Goal: Contribute content: Add original content to the website for others to see

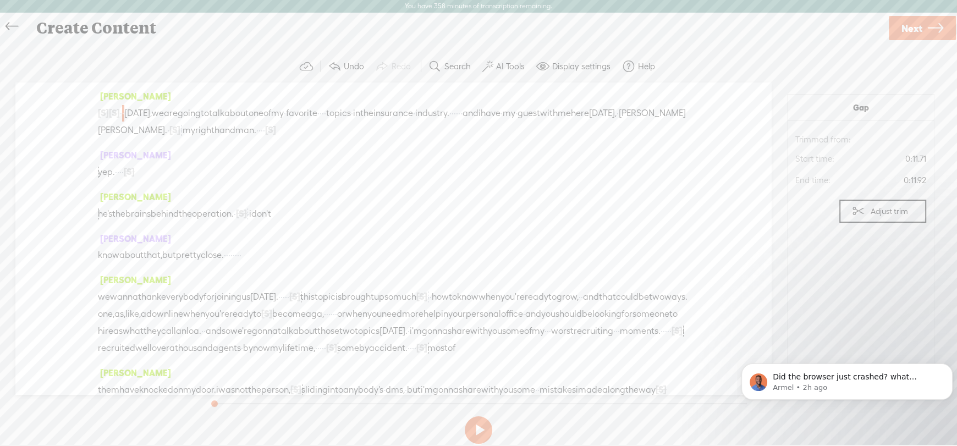
scroll to position [1, 0]
click at [124, 109] on span "·" at bounding box center [123, 113] width 2 height 17
click at [148, 116] on span "[DATE]," at bounding box center [138, 113] width 28 height 17
click at [122, 111] on span "·" at bounding box center [121, 113] width 2 height 17
click at [124, 112] on span "·" at bounding box center [123, 113] width 2 height 17
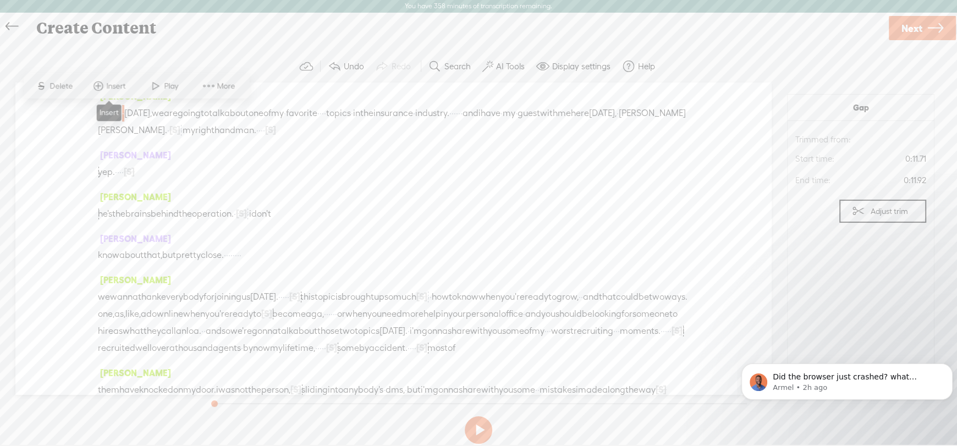
click at [115, 82] on span "Insert" at bounding box center [117, 86] width 22 height 11
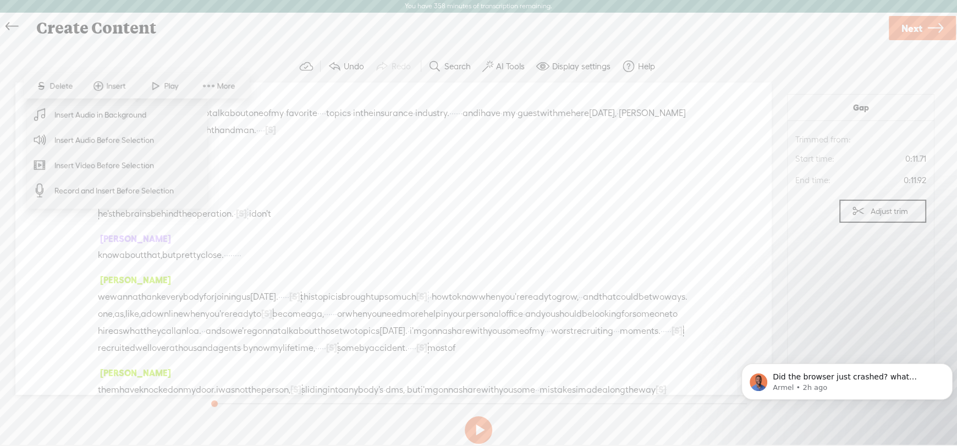
click at [106, 138] on span "Insert Audio Before Selection" at bounding box center [104, 140] width 143 height 25
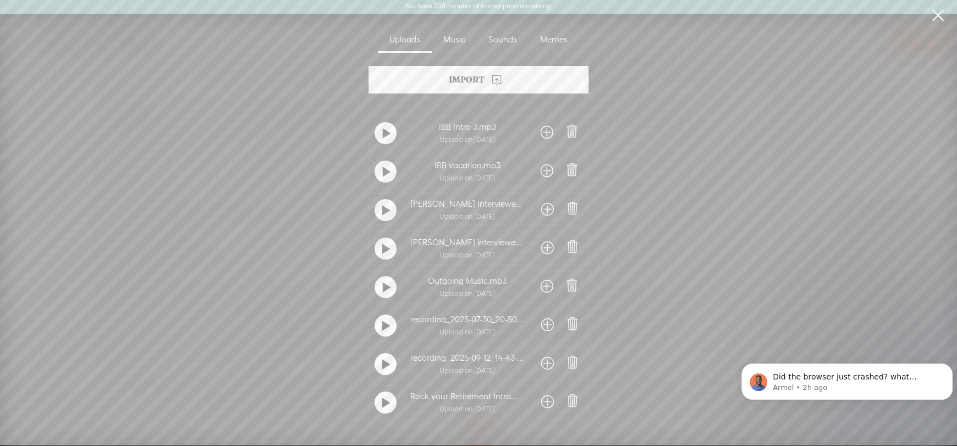
click at [375, 364] on div at bounding box center [386, 364] width 22 height 22
click at [821, 380] on p "Did the browser just crashed? what happen for you to loose your work?" at bounding box center [856, 377] width 166 height 11
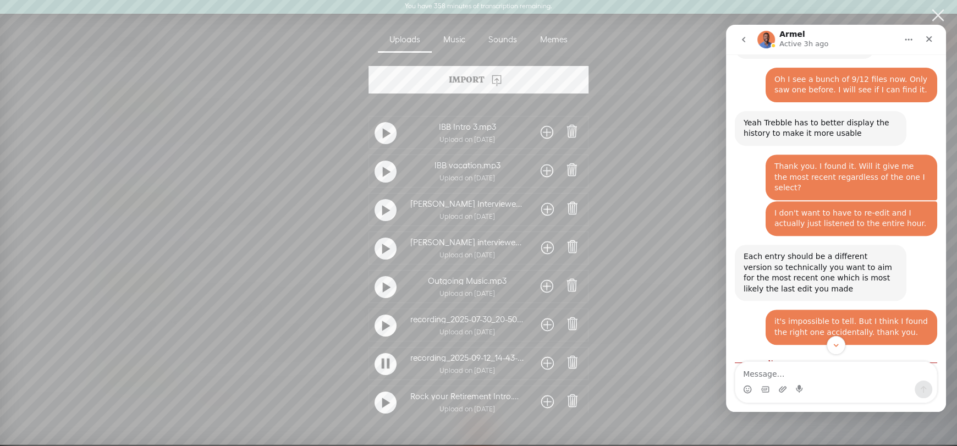
scroll to position [487, 0]
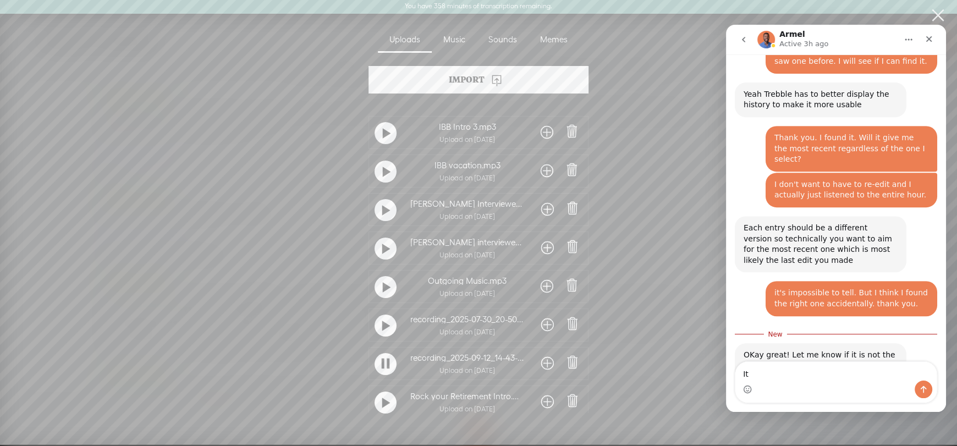
type textarea "I"
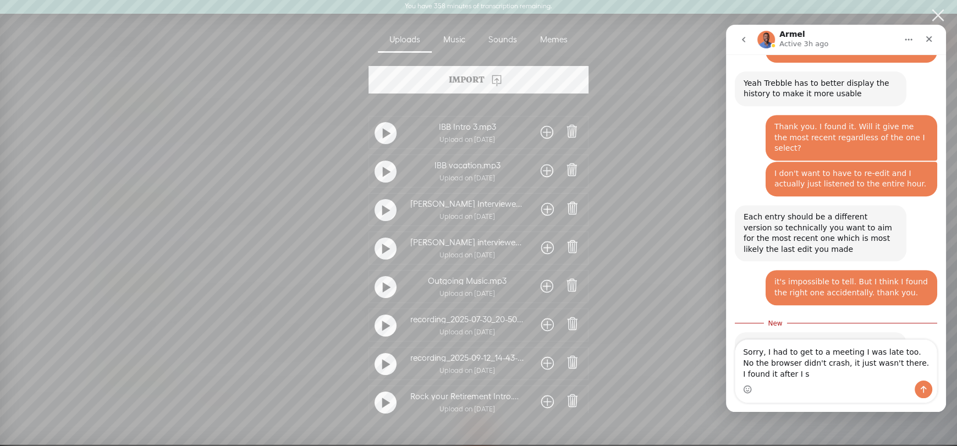
scroll to position [509, 0]
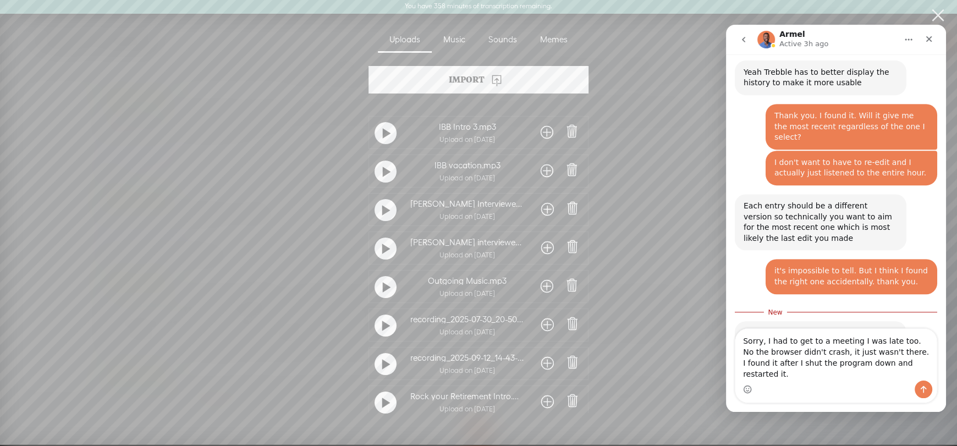
type textarea "Sorry, I had to get to a meeting I was late too. No the browser didn't crash, i…"
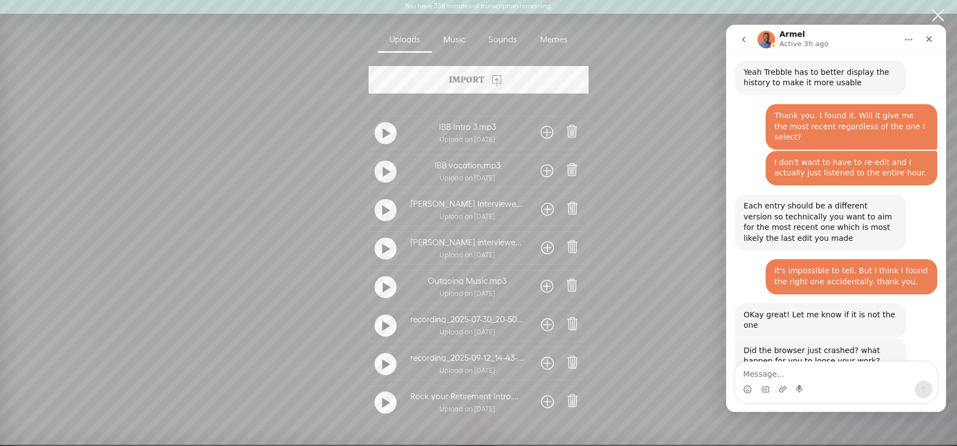
scroll to position [534, 0]
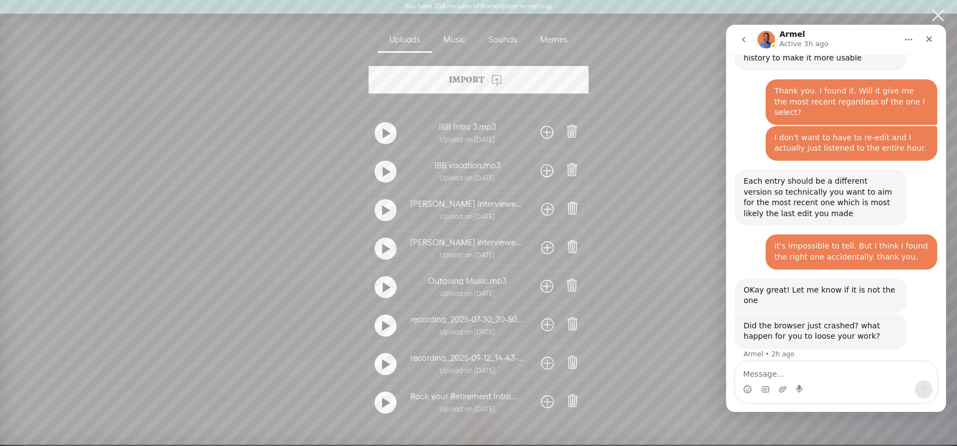
click at [549, 362] on span at bounding box center [547, 364] width 13 height 18
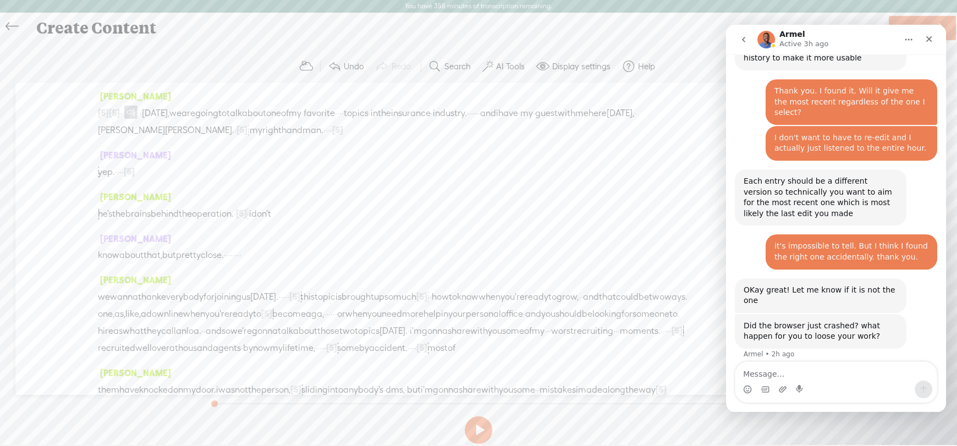
click at [122, 111] on span "·" at bounding box center [121, 113] width 2 height 17
click at [101, 84] on span "Insert" at bounding box center [112, 86] width 22 height 11
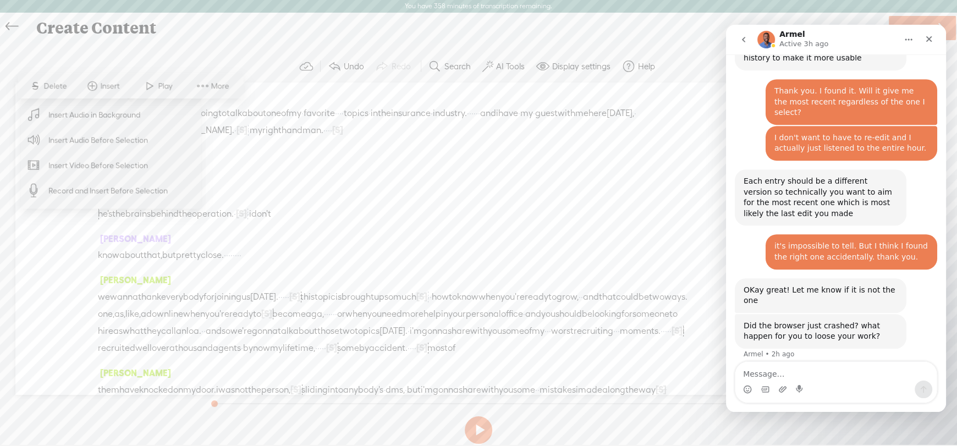
click at [85, 139] on span "Insert Audio Before Selection" at bounding box center [98, 140] width 143 height 25
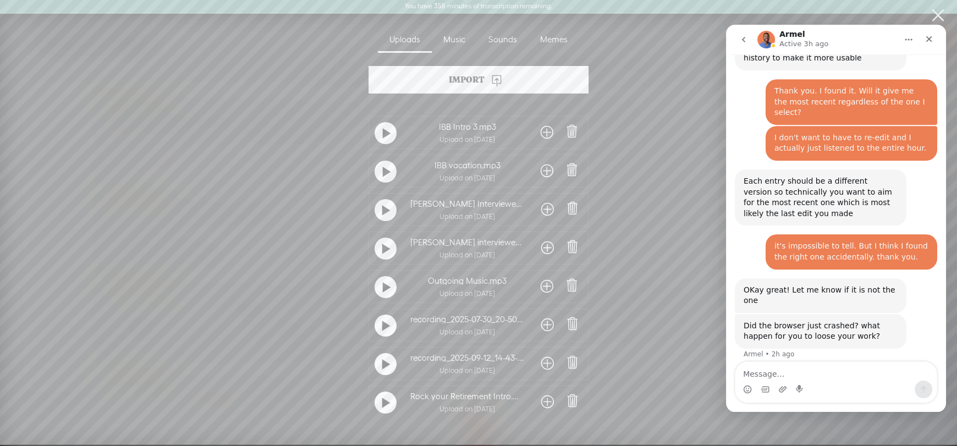
click at [548, 136] on span at bounding box center [547, 133] width 13 height 18
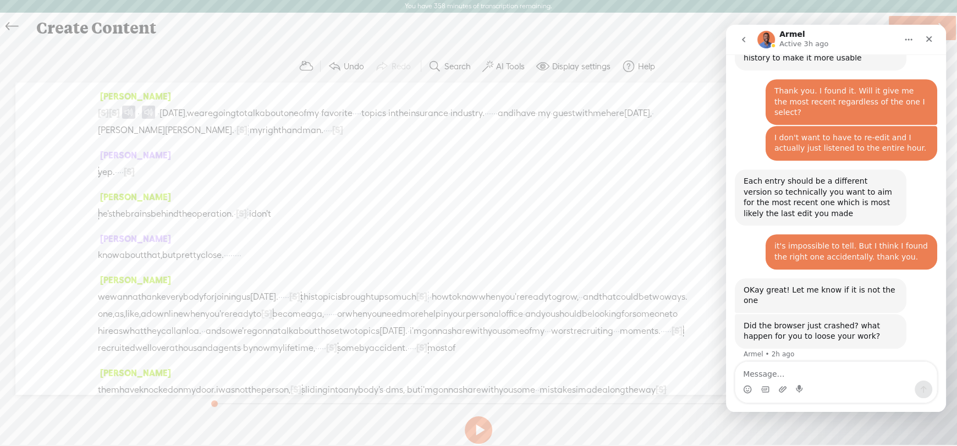
click at [120, 112] on span "[S]" at bounding box center [114, 113] width 11 height 10
click at [476, 426] on button at bounding box center [479, 430] width 28 height 28
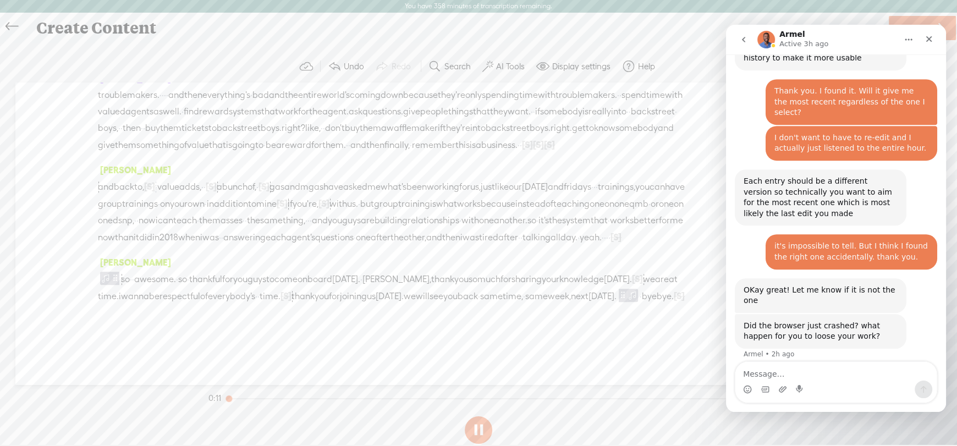
scroll to position [7149, 0]
click at [928, 38] on icon "Close" at bounding box center [929, 39] width 6 height 6
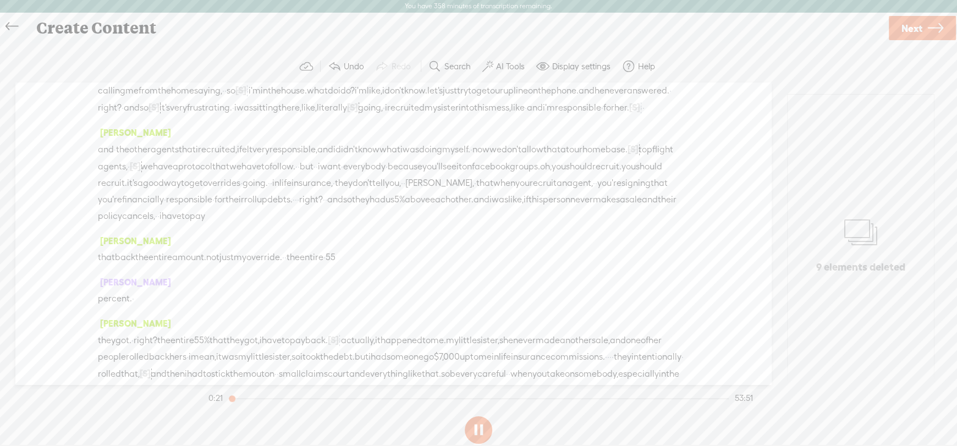
scroll to position [0, 0]
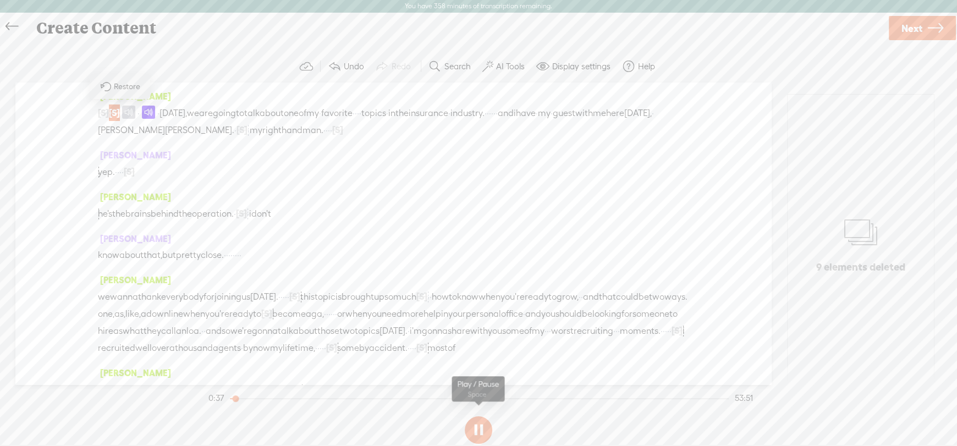
click at [481, 430] on button at bounding box center [479, 430] width 28 height 28
click at [140, 113] on span "·" at bounding box center [139, 113] width 2 height 17
click at [131, 113] on span at bounding box center [128, 112] width 13 height 13
click at [481, 430] on button at bounding box center [479, 430] width 28 height 28
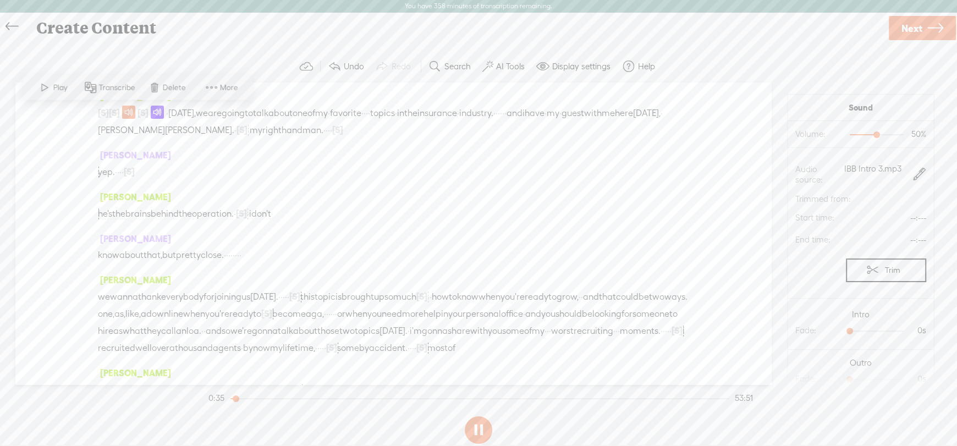
click at [481, 430] on button at bounding box center [479, 430] width 28 height 28
click at [135, 112] on span at bounding box center [128, 112] width 13 height 13
click at [483, 433] on button at bounding box center [479, 430] width 28 height 28
drag, startPoint x: 238, startPoint y: 399, endPoint x: 315, endPoint y: 441, distance: 87.9
click at [193, 404] on div "Trebble audio editor works best with Google Chrome or Firefox. Please switch yo…" at bounding box center [478, 250] width 935 height 398
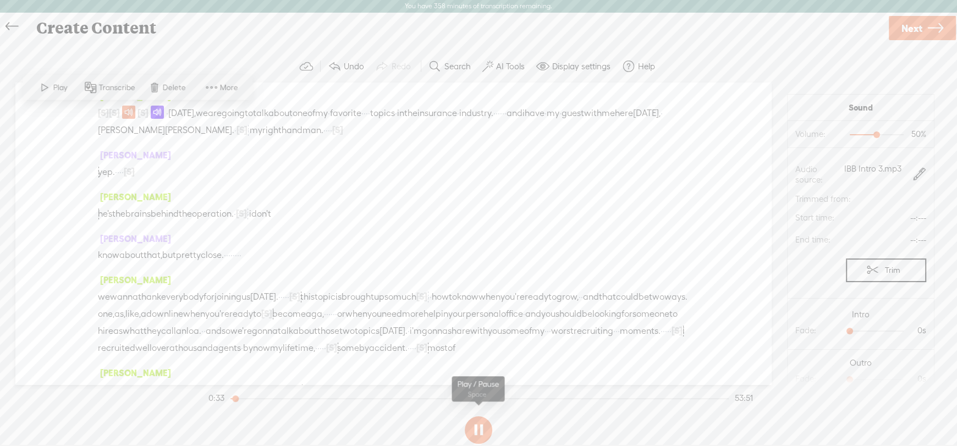
click at [471, 427] on button at bounding box center [479, 430] width 28 height 28
click at [232, 398] on div at bounding box center [233, 399] width 25 height 25
drag, startPoint x: 232, startPoint y: 398, endPoint x: 226, endPoint y: 398, distance: 6.1
click at [226, 398] on div at bounding box center [231, 399] width 25 height 25
click at [479, 430] on button at bounding box center [479, 430] width 28 height 28
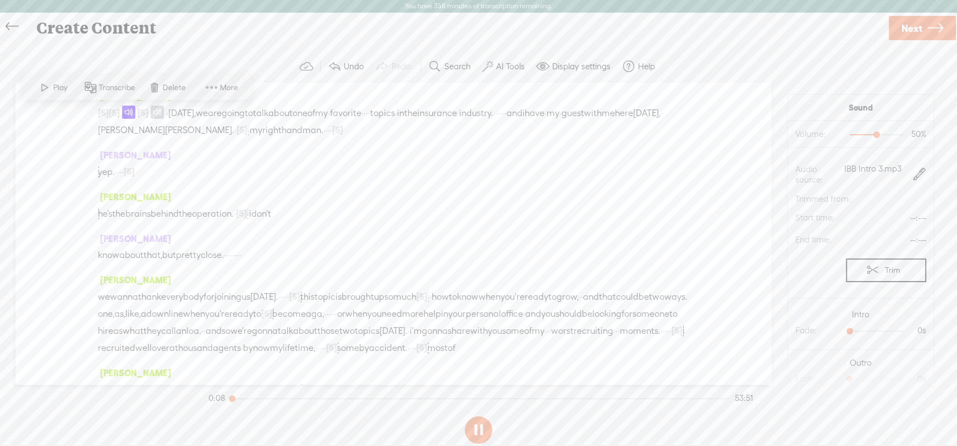
click at [190, 113] on span "[DATE]," at bounding box center [182, 113] width 28 height 17
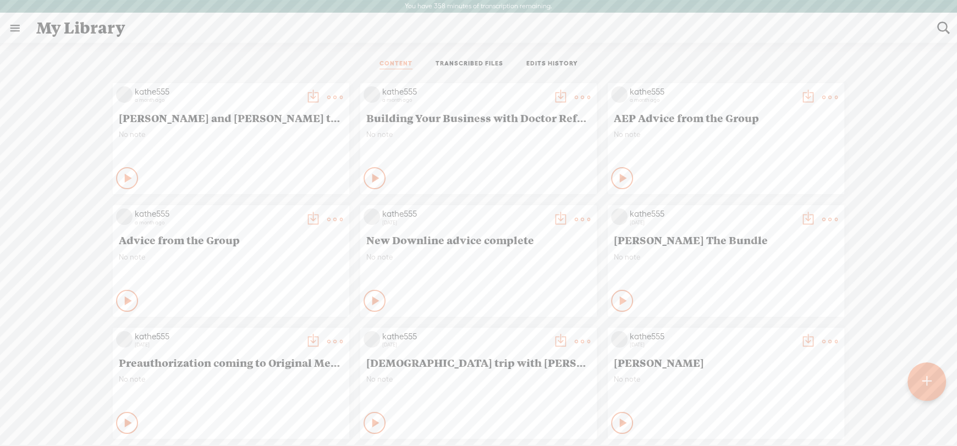
click at [538, 61] on link "EDITS HISTORY" at bounding box center [552, 64] width 52 height 10
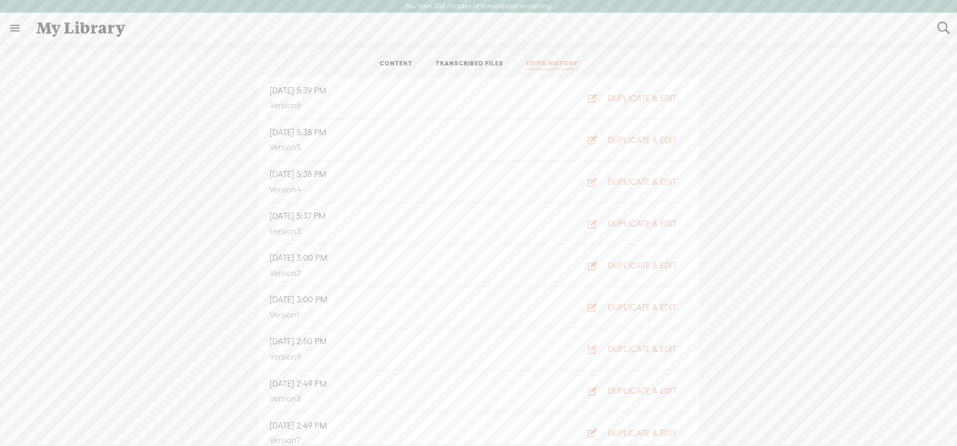
click at [845, 233] on div "[DATE] 5:39 PM Version 6 DUPLICATE & EDIT [DATE] 5:38 PM Version 5 DUPLICATE & …" at bounding box center [478, 261] width 941 height 366
click at [613, 97] on div "DUPLICATE & EDIT" at bounding box center [642, 98] width 69 height 11
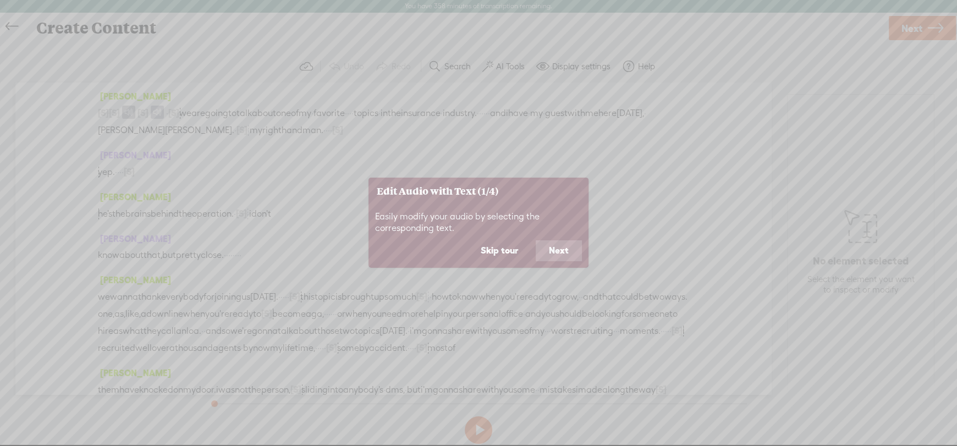
click at [463, 249] on footer "Skip tour Next" at bounding box center [479, 254] width 220 height 28
click at [491, 248] on button "Skip tour" at bounding box center [500, 250] width 64 height 21
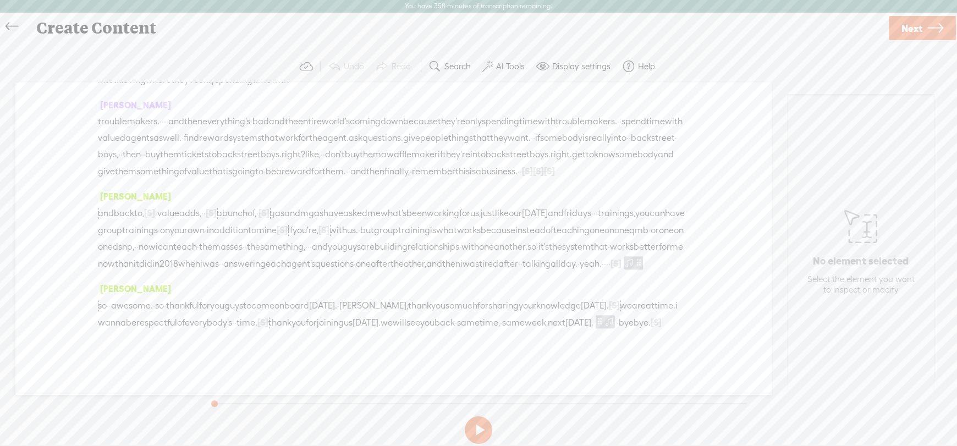
scroll to position [12305, 0]
click at [914, 28] on span "Next" at bounding box center [912, 28] width 21 height 28
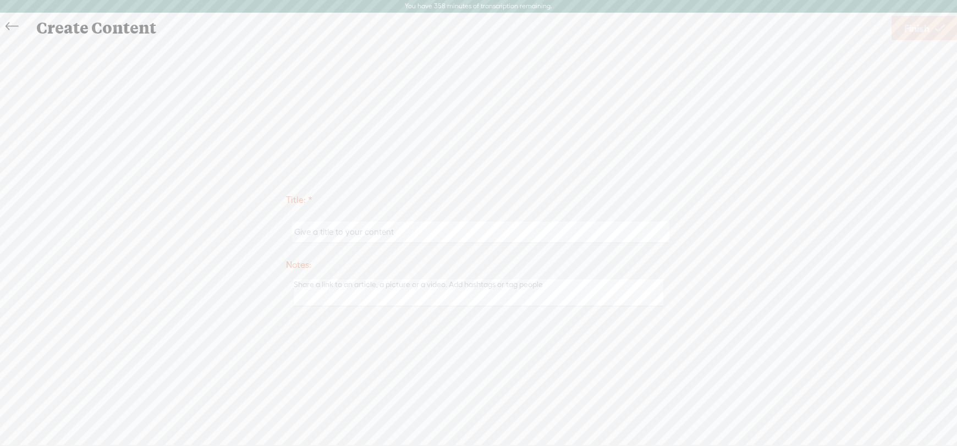
scroll to position [12305, 0]
click at [355, 234] on input "text" at bounding box center [480, 232] width 377 height 21
type input "A"
type input "TopFlight Training: Are you ready to Downline?"
click at [914, 27] on span "Finish" at bounding box center [916, 28] width 25 height 28
